Goal: Find specific page/section: Find specific page/section

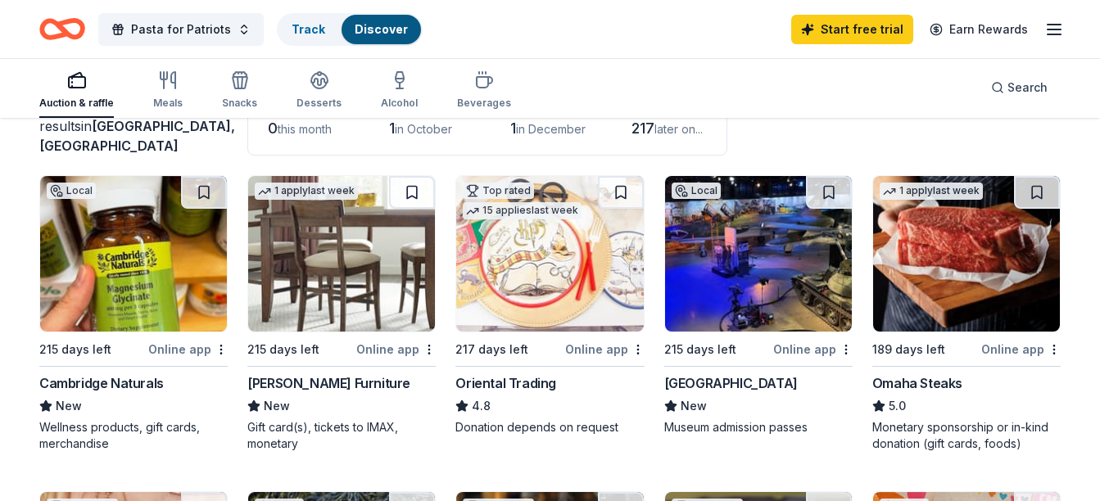
scroll to position [110, 0]
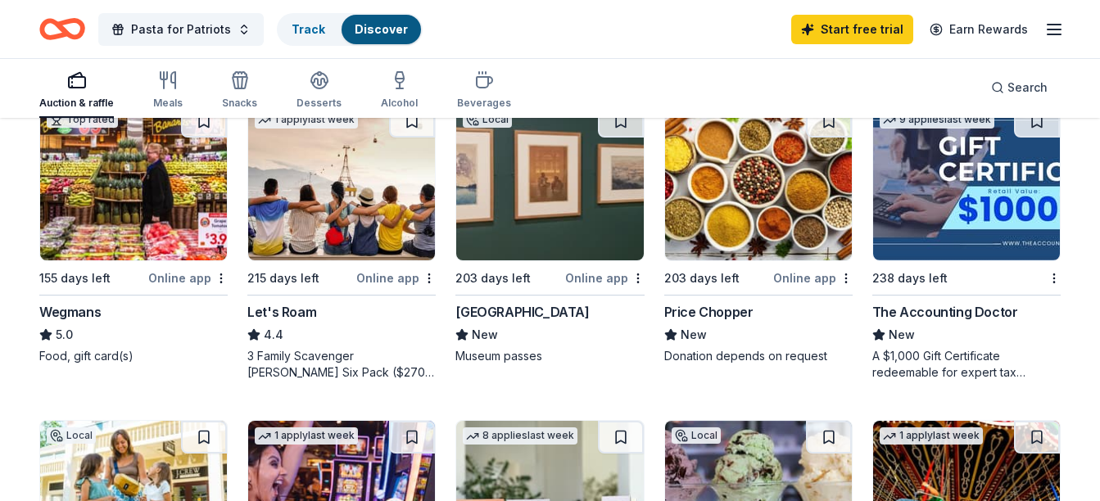
scroll to position [841, 0]
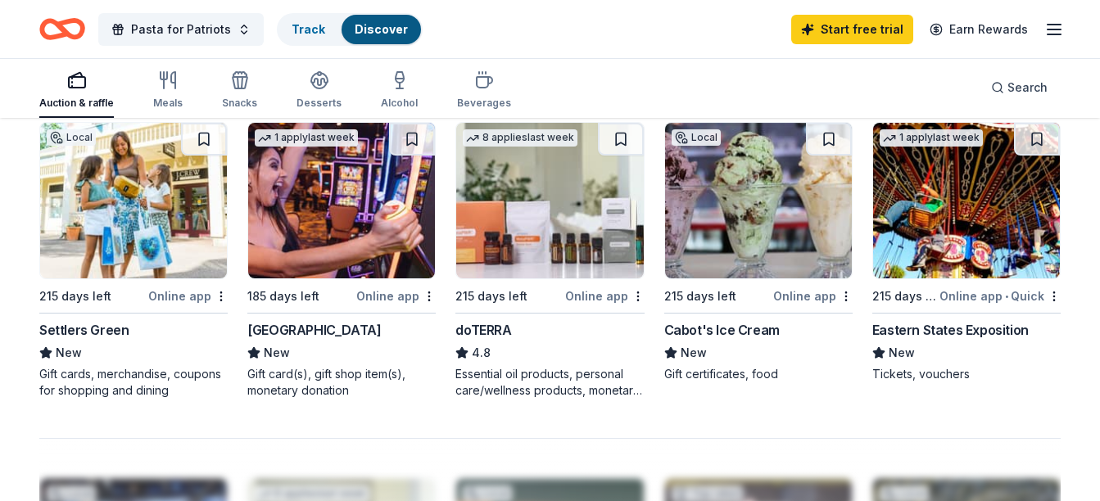
scroll to position [1116, 0]
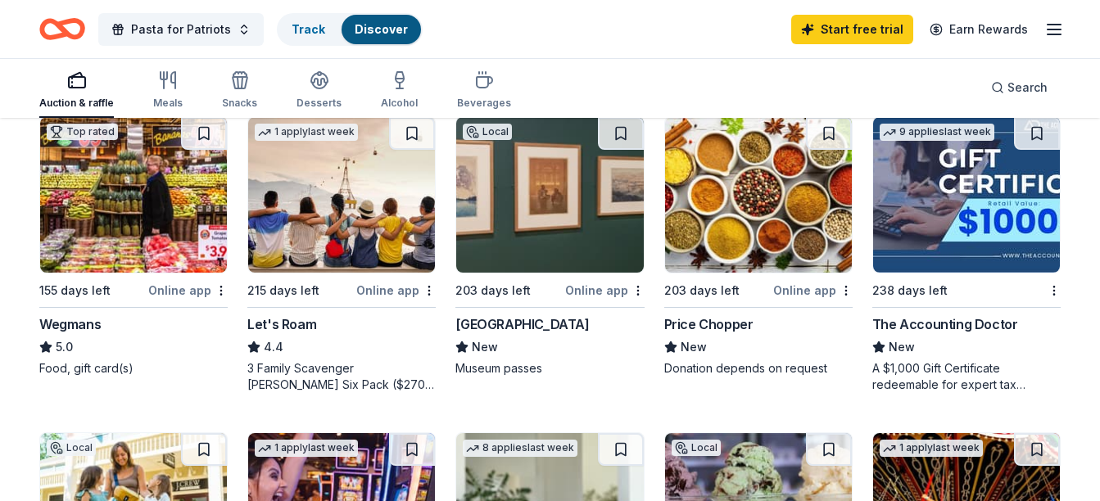
scroll to position [566, 0]
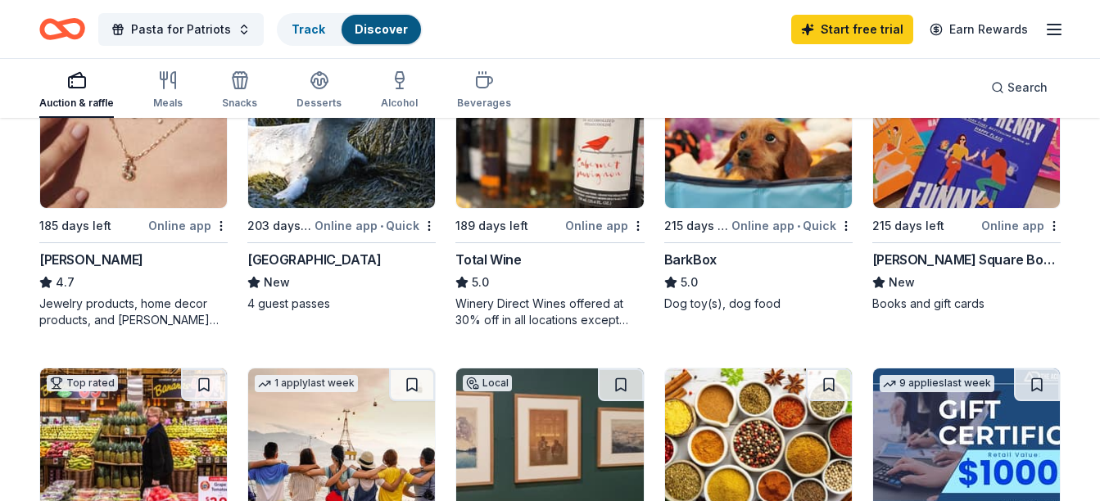
click at [92, 92] on div "Auction & raffle" at bounding box center [76, 89] width 75 height 39
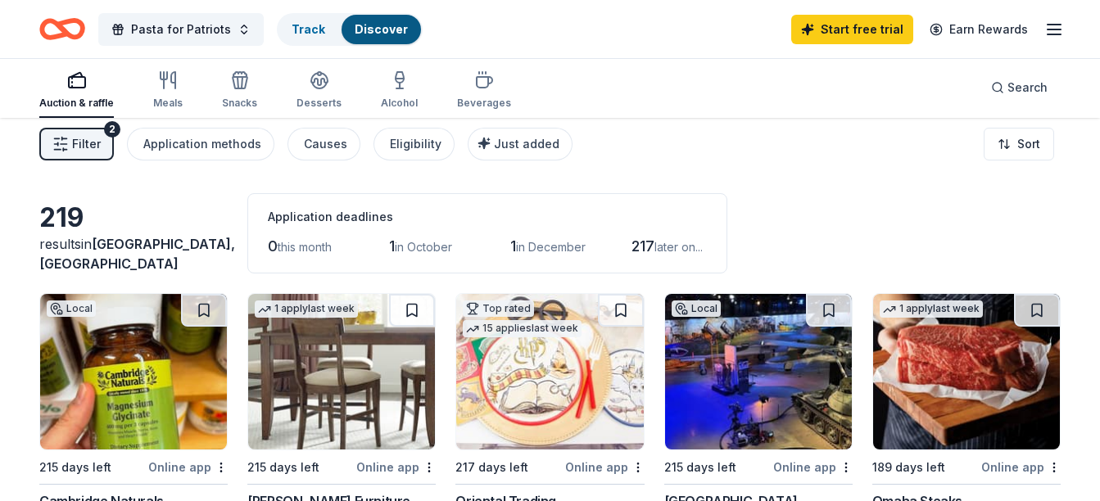
scroll to position [0, 0]
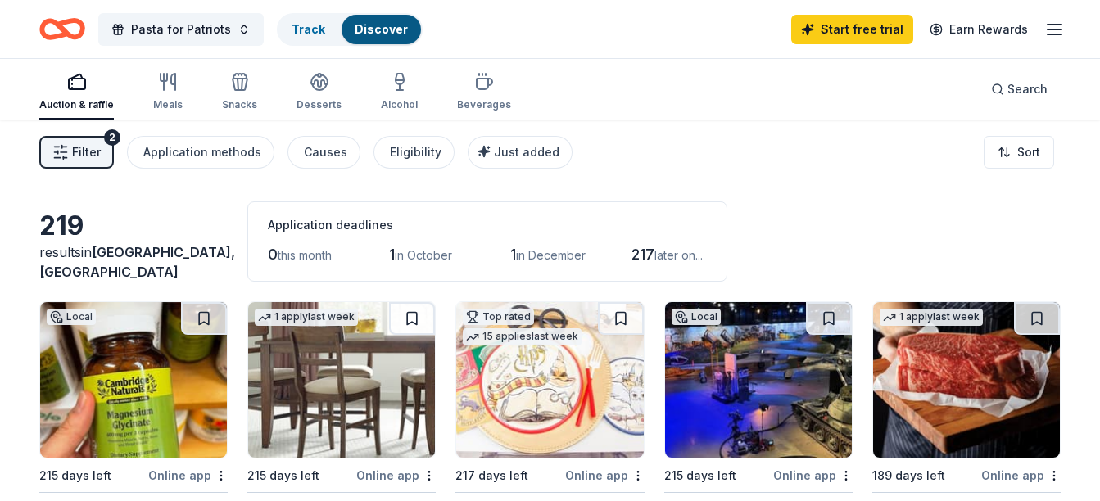
click at [84, 151] on span "Filter" at bounding box center [86, 152] width 29 height 20
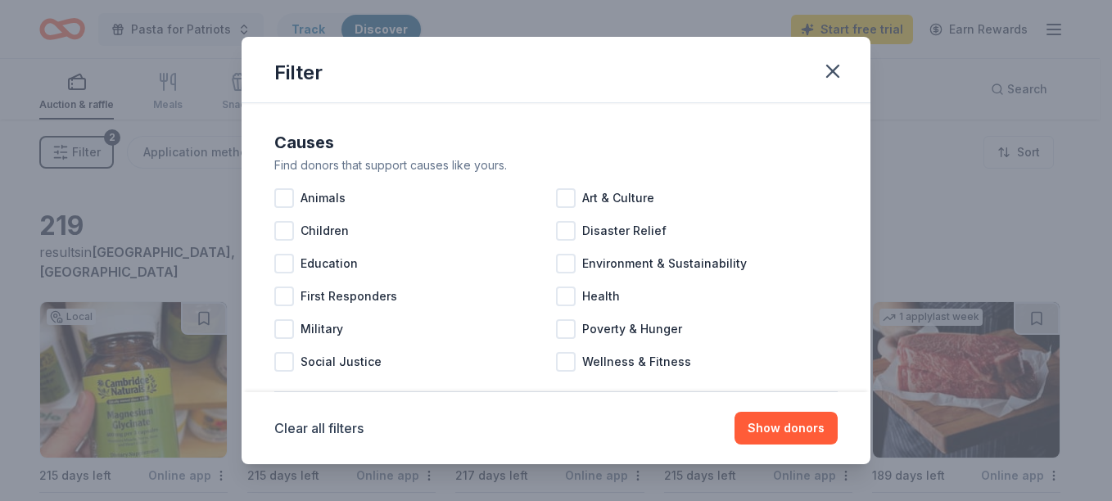
click at [289, 262] on div at bounding box center [284, 264] width 20 height 20
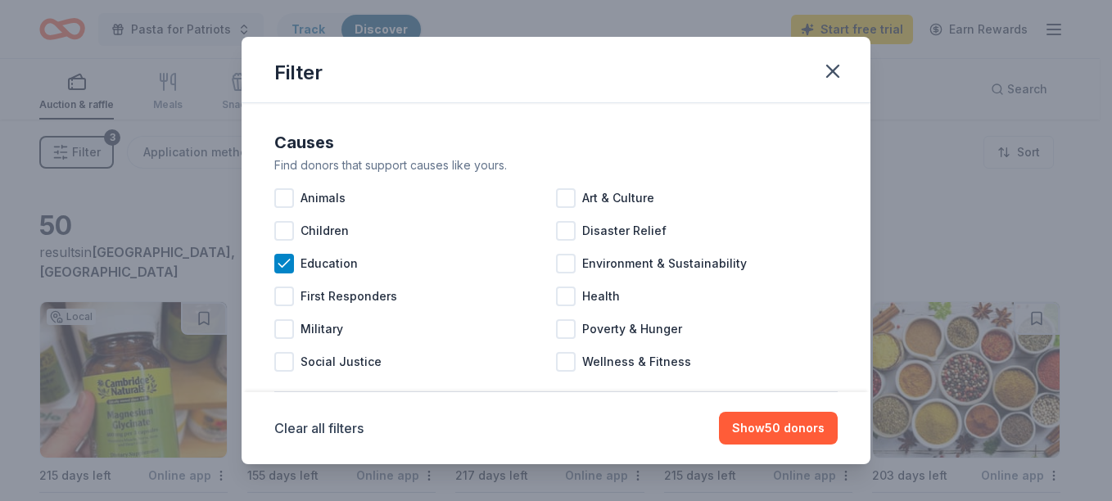
click at [768, 429] on button "Show 50 donors" at bounding box center [778, 428] width 119 height 33
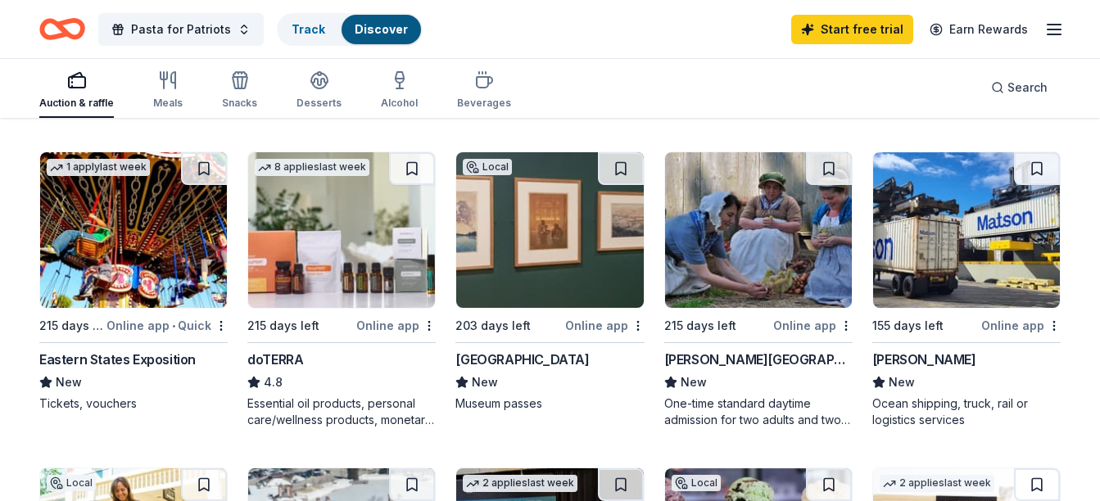
scroll to position [778, 0]
